Goal: Information Seeking & Learning: Learn about a topic

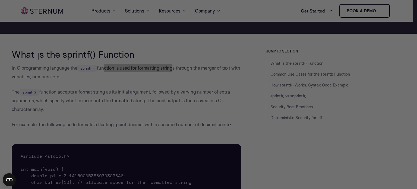
drag, startPoint x: 101, startPoint y: 67, endPoint x: 170, endPoint y: 68, distance: 69.5
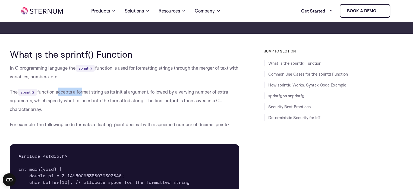
drag, startPoint x: 59, startPoint y: 93, endPoint x: 83, endPoint y: 93, distance: 24.4
click at [83, 93] on p "The sprintf() function accepts a format string as its initial argument, followe…" at bounding box center [125, 100] width 230 height 26
click at [92, 91] on p "The sprintf() function accepts a format string as its initial argument, followe…" at bounding box center [125, 100] width 230 height 26
click at [86, 93] on p "The sprintf() function accepts a format string as its initial argument, followe…" at bounding box center [125, 100] width 230 height 26
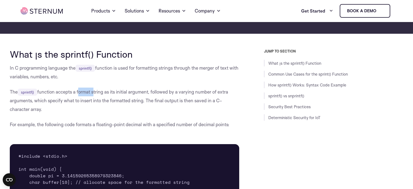
click at [86, 93] on p "The sprintf() function accepts a format string as its initial argument, followe…" at bounding box center [125, 100] width 230 height 26
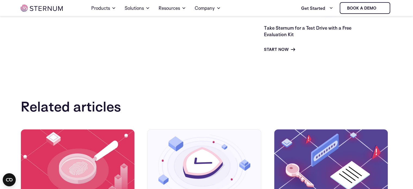
scroll to position [1895, 0]
